Goal: Information Seeking & Learning: Learn about a topic

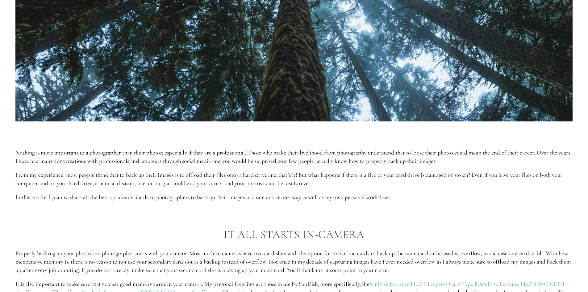
scroll to position [432, 0]
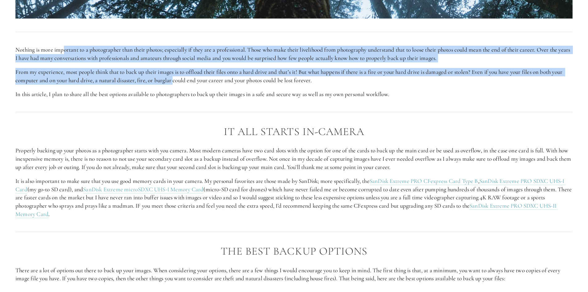
drag, startPoint x: 64, startPoint y: 48, endPoint x: 174, endPoint y: 81, distance: 114.2
click at [174, 81] on div "Nothing is more important to a photographer than their photos; especially if th…" at bounding box center [293, 72] width 557 height 53
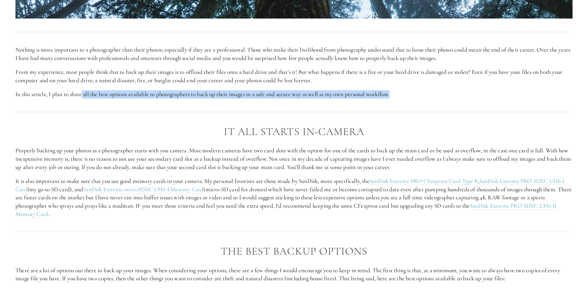
drag, startPoint x: 83, startPoint y: 95, endPoint x: 415, endPoint y: 89, distance: 332.1
click at [415, 89] on div "Nothing is more important to a photographer than their photos; especially if th…" at bounding box center [293, 72] width 557 height 53
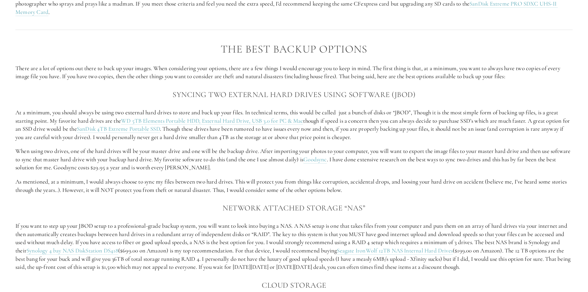
scroll to position [648, 0]
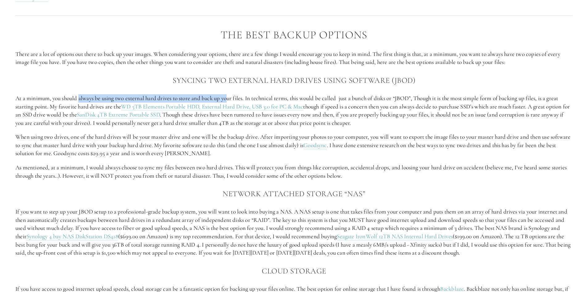
drag, startPoint x: 79, startPoint y: 98, endPoint x: 231, endPoint y: 89, distance: 152.0
click at [231, 89] on div "The Best Backup Options There are a lot of options out there to back up your im…" at bounding box center [293, 249] width 557 height 441
click at [291, 89] on div "The Best Backup Options There are a lot of options out there to back up your im…" at bounding box center [293, 249] width 557 height 441
drag, startPoint x: 201, startPoint y: 120, endPoint x: 243, endPoint y: 127, distance: 42.1
click at [243, 127] on p "At a minimum, you should always be using two external hard drives to store and …" at bounding box center [293, 110] width 557 height 33
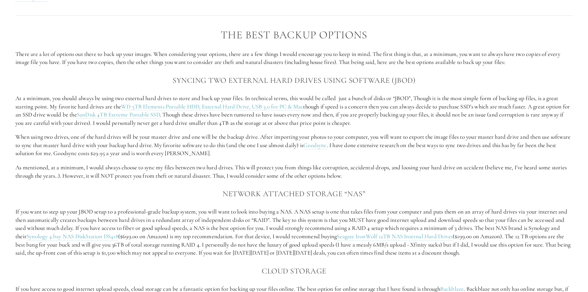
click at [135, 133] on p "When using two drives, one of the hard drives will be your master drive and one…" at bounding box center [293, 145] width 557 height 25
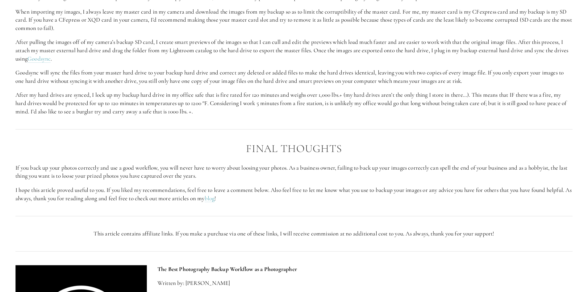
scroll to position [1296, 0]
